Goal: Information Seeking & Learning: Learn about a topic

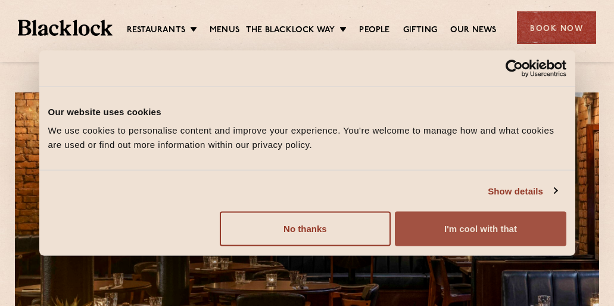
click at [446, 230] on button "I'm cool with that" at bounding box center [480, 228] width 171 height 35
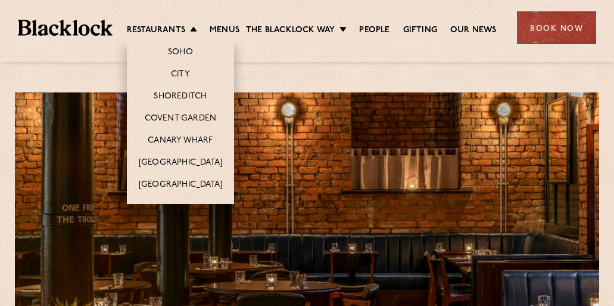
click at [186, 33] on li "Restaurants Soho City Shoreditch Covent Garden Canary Wharf Manchester Birmingh…" at bounding box center [165, 30] width 76 height 13
click at [185, 52] on link "Soho" at bounding box center [180, 52] width 25 height 13
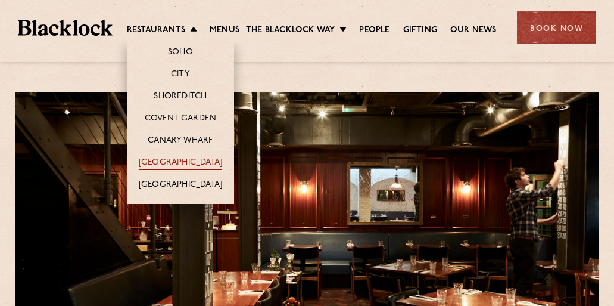
click at [185, 158] on link "[GEOGRAPHIC_DATA]" at bounding box center [180, 163] width 83 height 13
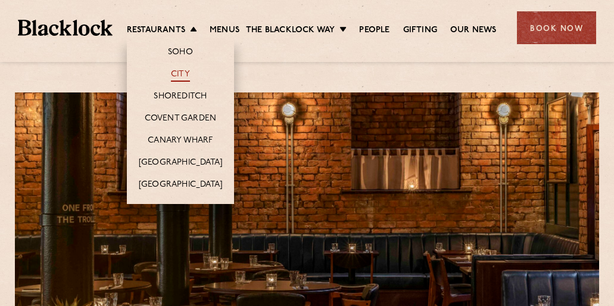
click at [179, 72] on link "City" at bounding box center [180, 75] width 19 height 13
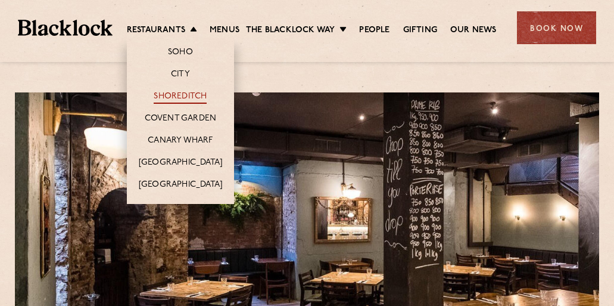
click at [180, 92] on link "Shoreditch" at bounding box center [180, 97] width 53 height 13
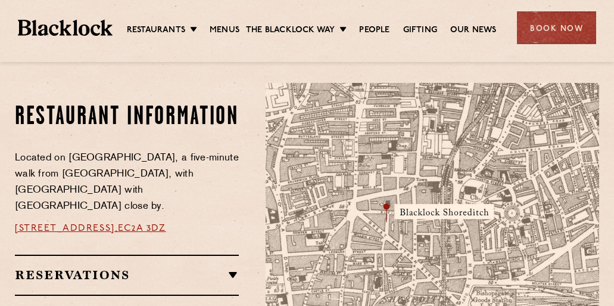
scroll to position [655, 0]
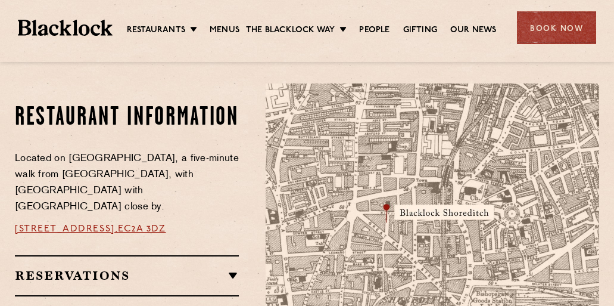
drag, startPoint x: 207, startPoint y: 105, endPoint x: 174, endPoint y: 121, distance: 36.5
click at [174, 121] on h2 "Restaurant Information" at bounding box center [127, 118] width 224 height 30
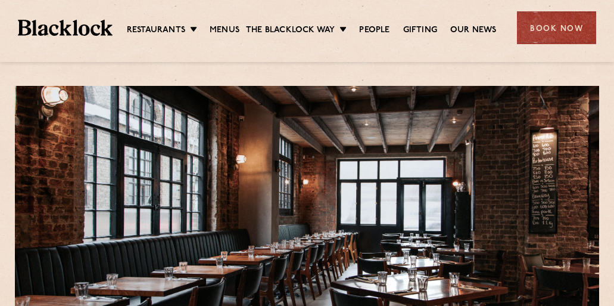
scroll to position [0, 0]
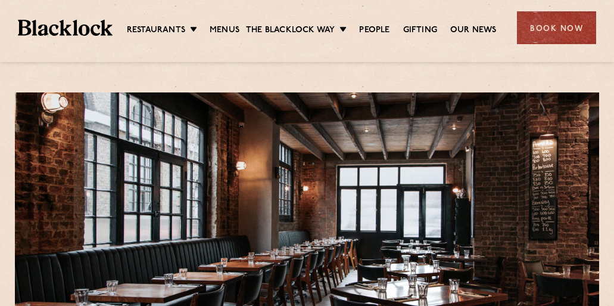
click at [175, 39] on div "Restaurants Soho City Shoreditch Covent Garden Canary Wharf Manchester Birmingh…" at bounding box center [307, 26] width 614 height 53
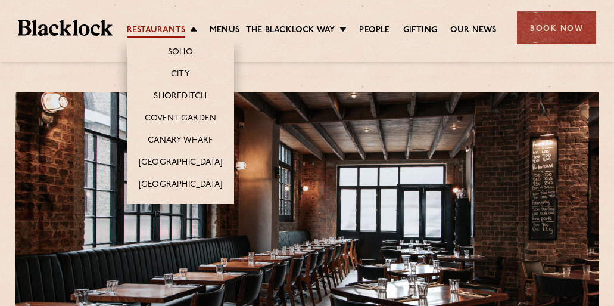
click at [175, 28] on link "Restaurants" at bounding box center [156, 30] width 58 height 13
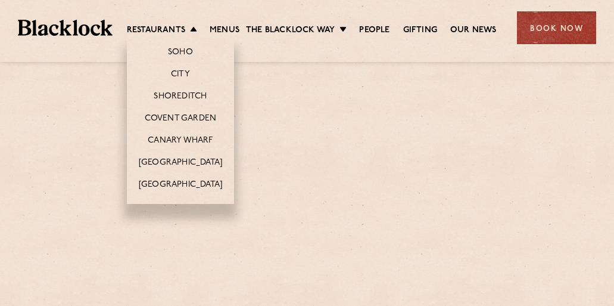
click at [175, 109] on li "Covent Garden" at bounding box center [180, 118] width 107 height 22
click at [176, 114] on link "Covent Garden" at bounding box center [181, 119] width 72 height 13
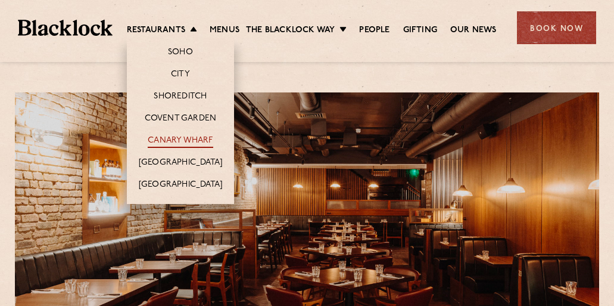
click at [185, 136] on link "Canary Wharf" at bounding box center [180, 141] width 65 height 13
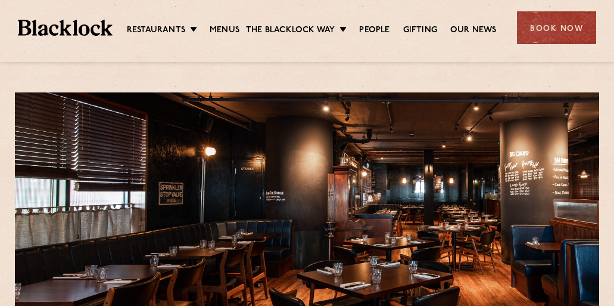
click at [170, 18] on ul "Restaurants [GEOGRAPHIC_DATA] [GEOGRAPHIC_DATA] [GEOGRAPHIC_DATA] [GEOGRAPHIC_D…" at bounding box center [312, 27] width 399 height 19
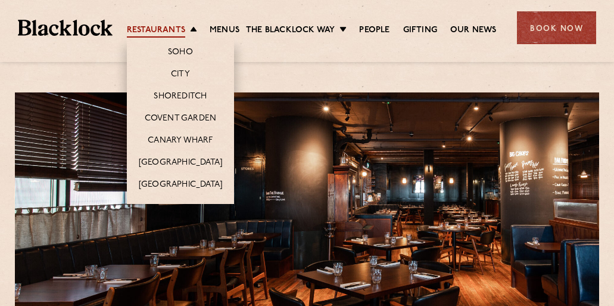
click at [170, 28] on link "Restaurants" at bounding box center [156, 30] width 58 height 13
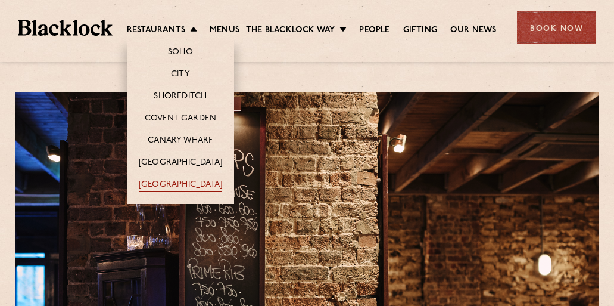
click at [177, 182] on link "[GEOGRAPHIC_DATA]" at bounding box center [180, 185] width 83 height 13
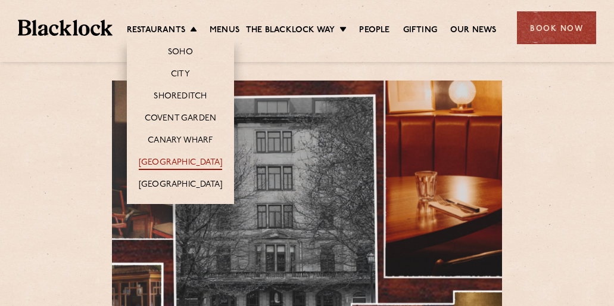
click at [181, 158] on link "[GEOGRAPHIC_DATA]" at bounding box center [180, 163] width 83 height 13
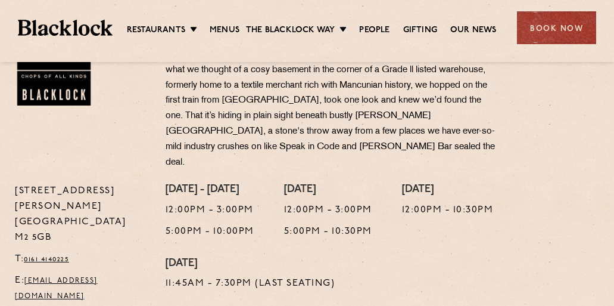
scroll to position [477, 0]
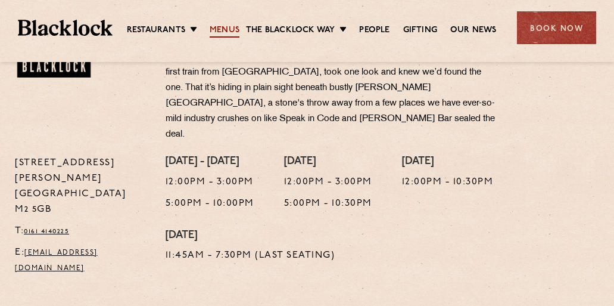
click at [229, 26] on link "Menus" at bounding box center [225, 30] width 30 height 13
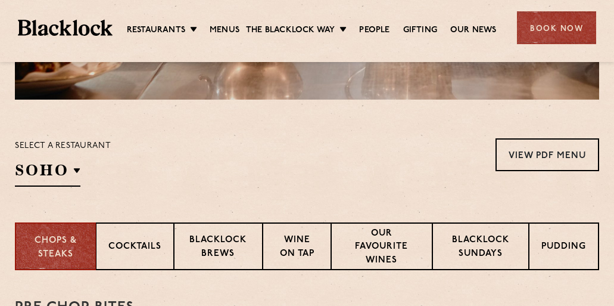
scroll to position [357, 0]
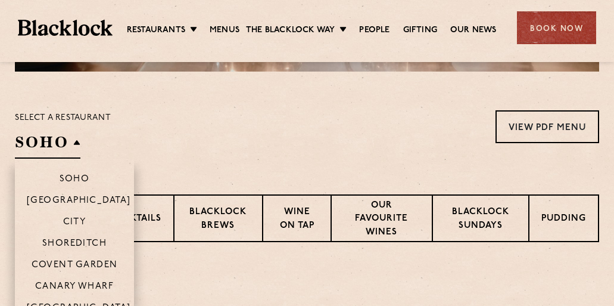
click at [54, 154] on h2 "SOHO" at bounding box center [48, 145] width 66 height 27
click at [71, 304] on p "[GEOGRAPHIC_DATA]" at bounding box center [79, 309] width 104 height 12
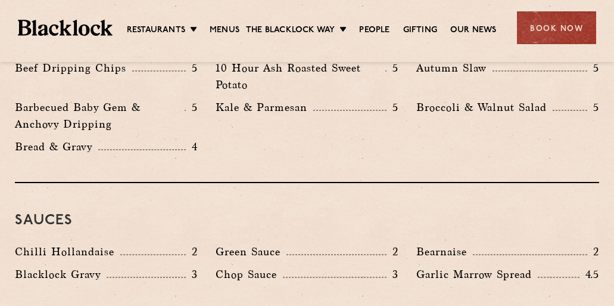
scroll to position [2025, 0]
